Goal: Task Accomplishment & Management: Complete application form

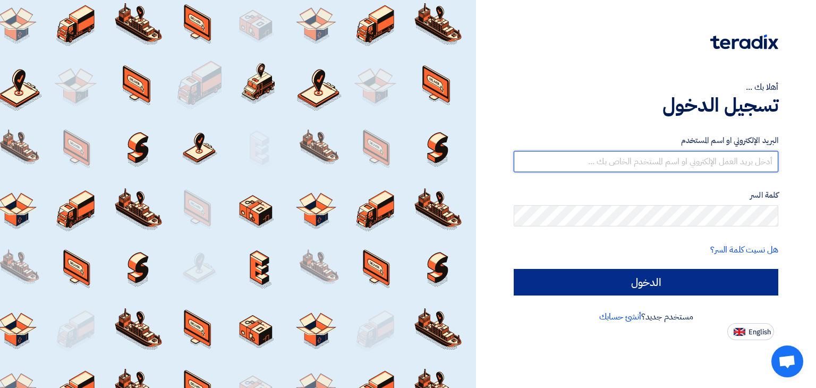
type input "[EMAIL_ADDRESS][DOMAIN_NAME]"
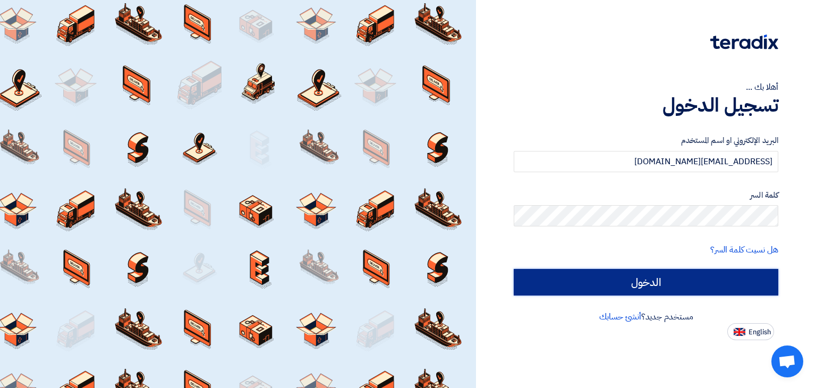
click at [683, 279] on input "الدخول" at bounding box center [646, 282] width 265 height 27
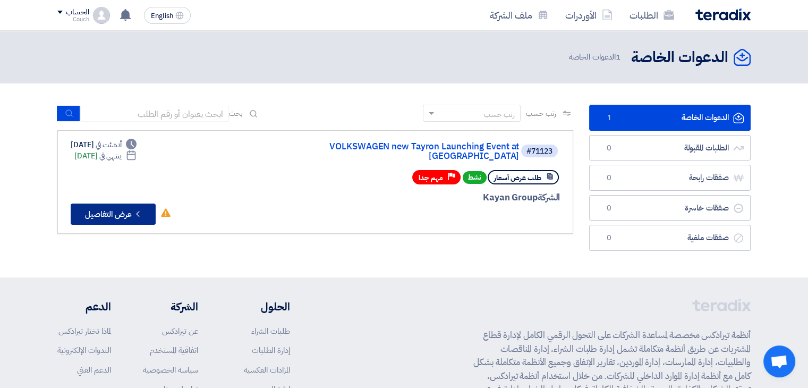
click at [149, 203] on button "Check details عرض التفاصيل" at bounding box center [113, 213] width 85 height 21
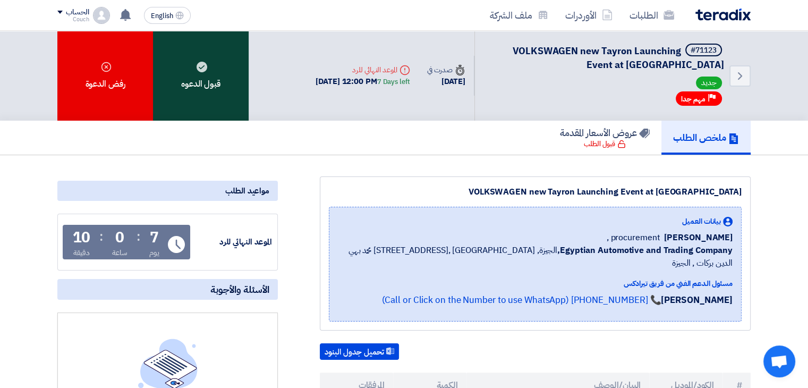
click at [181, 54] on div "قبول الدعوه" at bounding box center [201, 76] width 96 height 90
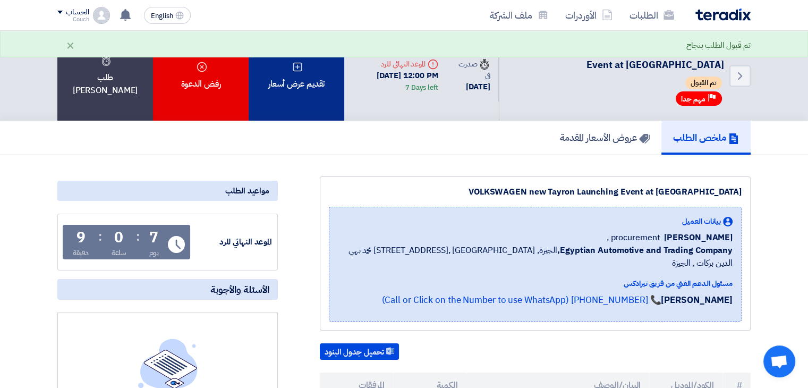
click at [273, 83] on div "تقديم عرض أسعار" at bounding box center [297, 76] width 96 height 90
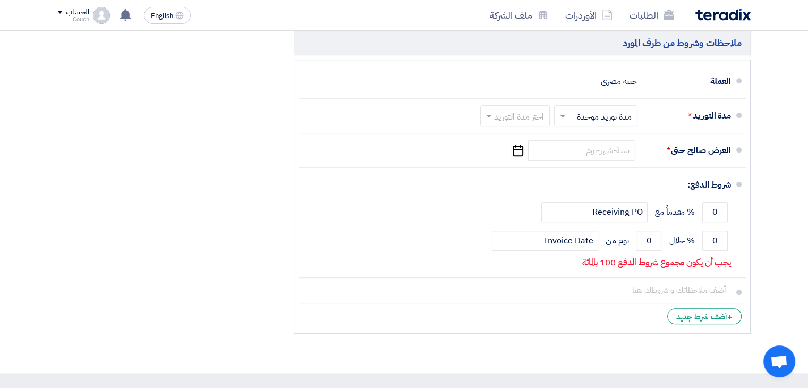
scroll to position [812, 0]
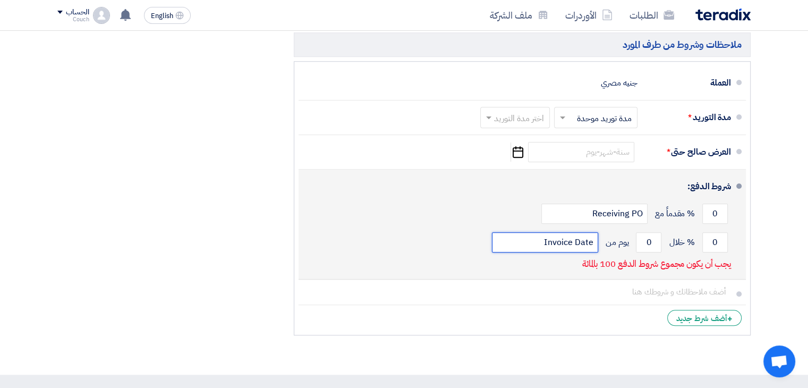
click at [547, 232] on input "Invoice Date" at bounding box center [545, 242] width 106 height 20
click at [503, 259] on div "شروط الدفع: 0 % مقدماً مع Receiving PO 0 % خلال 0" at bounding box center [519, 224] width 424 height 101
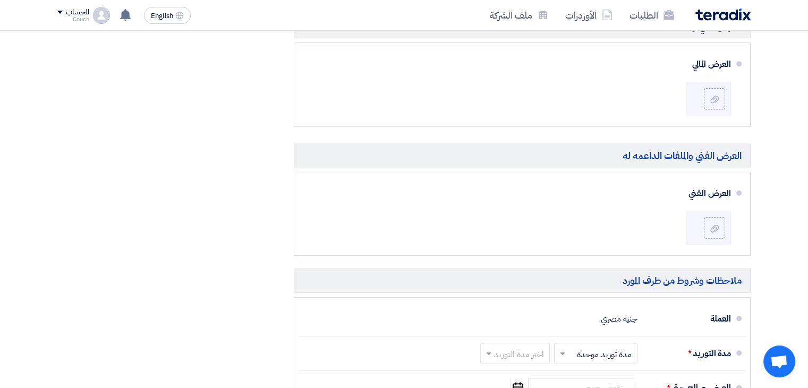
click at [770, 311] on section "تفاصيل الطلب # الكود/الموديل البيان/الوصف الكمية/العدد سعر الوحدة (EGP) الضرائب…" at bounding box center [404, 66] width 808 height 1087
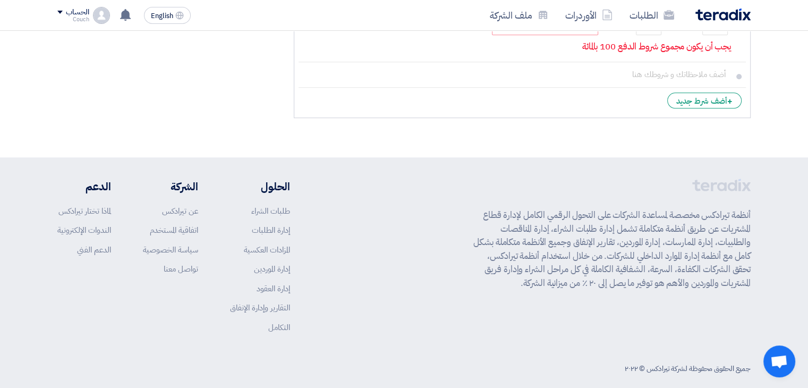
scroll to position [1032, 0]
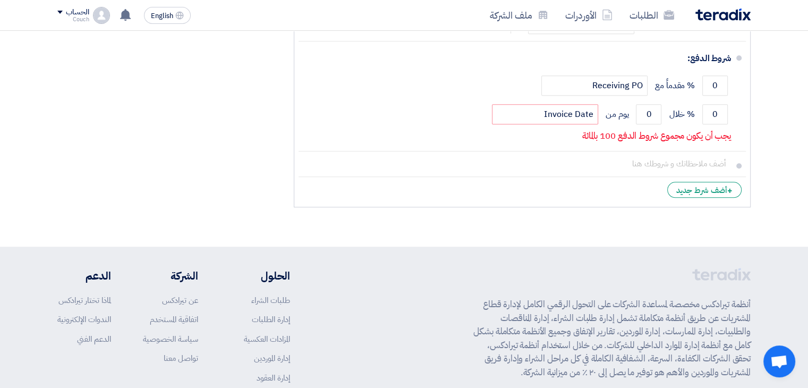
click at [770, 311] on footer "أنظمة تيرادكس مخصصة لمساعدة الشركات على التحول الرقمي الكامل لإدارة قطاع المشتر…" at bounding box center [404, 368] width 808 height 244
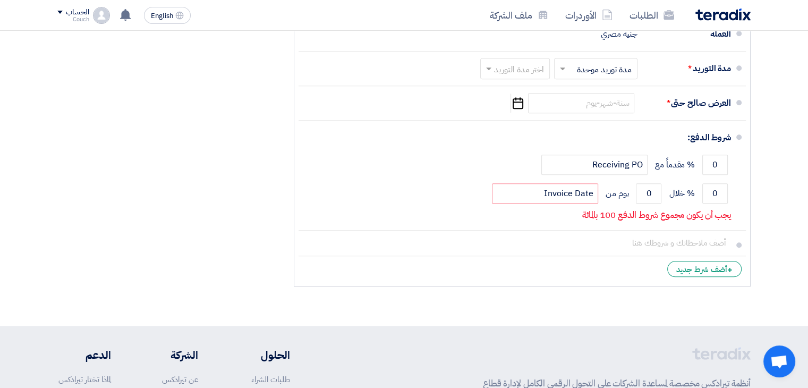
scroll to position [858, 0]
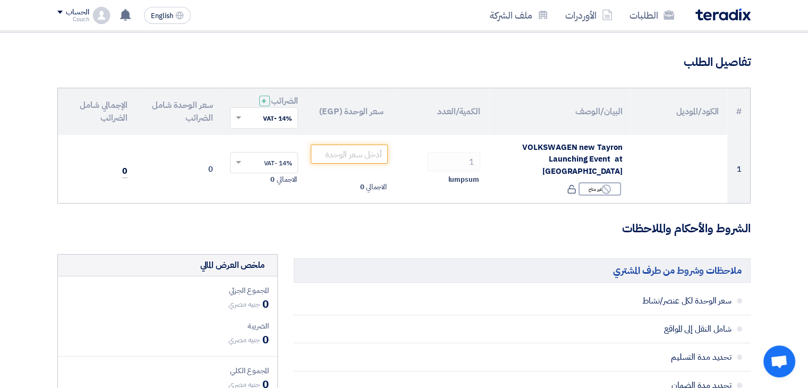
scroll to position [66, 0]
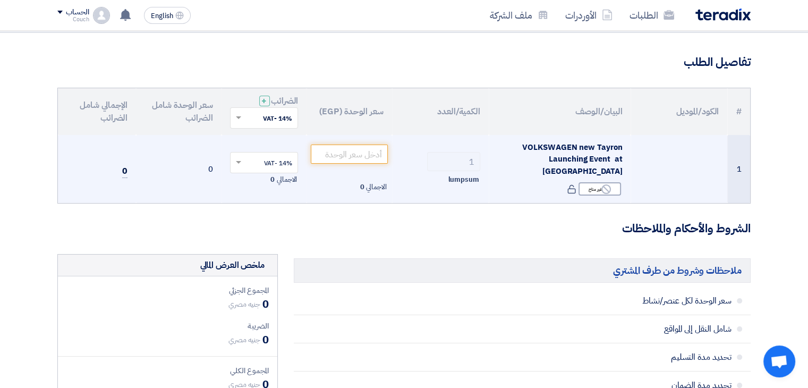
drag, startPoint x: 362, startPoint y: 172, endPoint x: 356, endPoint y: 168, distance: 7.4
click at [356, 168] on td "الاجمالي 0" at bounding box center [350, 169] width 86 height 69
click at [347, 154] on input "number" at bounding box center [349, 153] width 77 height 19
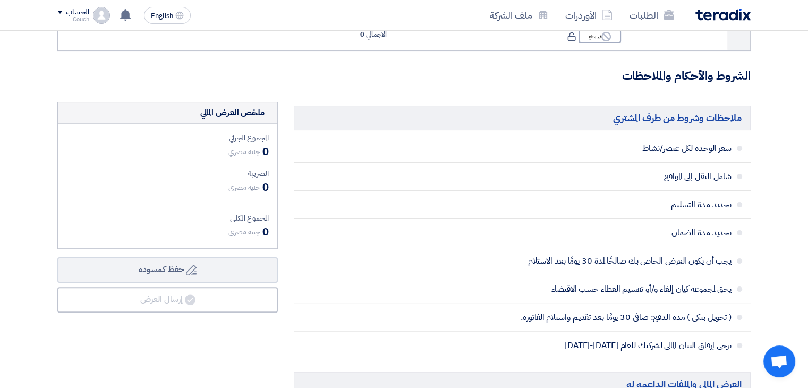
scroll to position [0, 0]
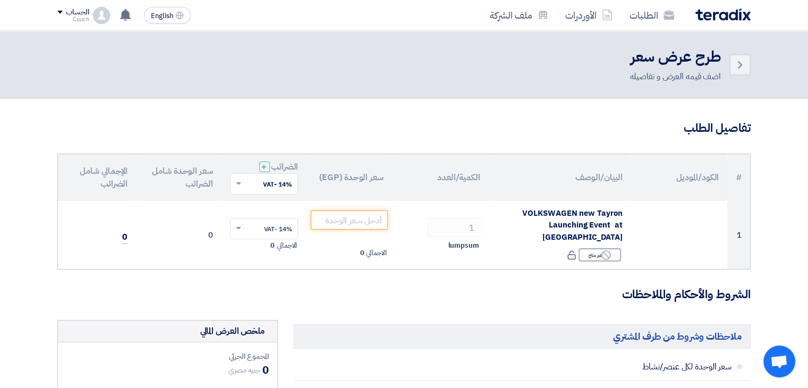
click at [399, 121] on h3 "تفاصيل الطلب" at bounding box center [403, 128] width 693 height 16
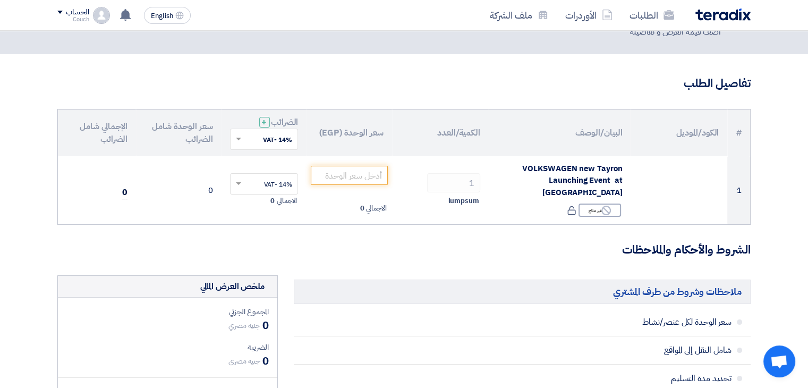
scroll to position [35, 0]
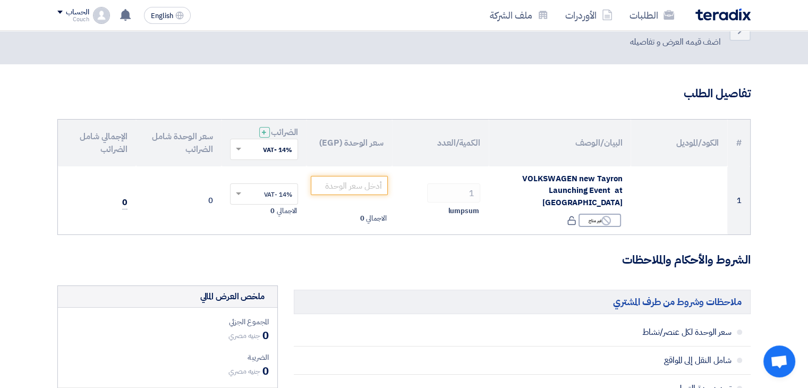
click at [88, 5] on div "English EN لا توجد إشعارات جديدة لديك الحساب Couch الطلبات الأوردرات ملف الشركة…" at bounding box center [126, 15] width 138 height 21
click at [89, 11] on div "الحساب Couch الطلبات الأوردرات ملف الشركة الإعدادات خروج" at bounding box center [83, 15] width 53 height 17
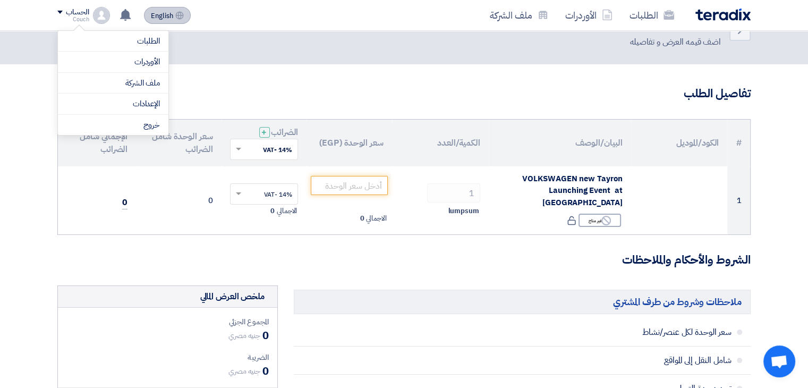
click at [155, 12] on span "English" at bounding box center [162, 15] width 22 height 7
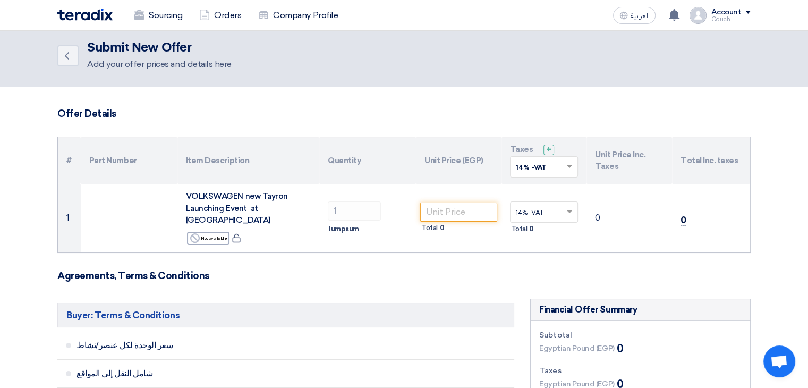
scroll to position [0, 0]
